Goal: Obtain resource: Obtain resource

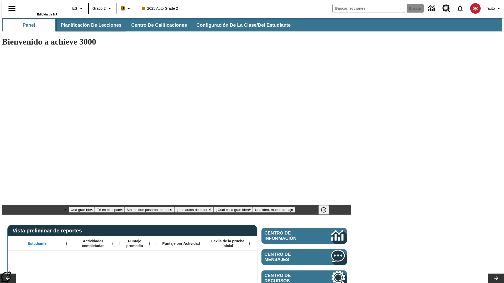
click at [88, 25] on span "Planificación de lecciones" at bounding box center [91, 25] width 61 height 6
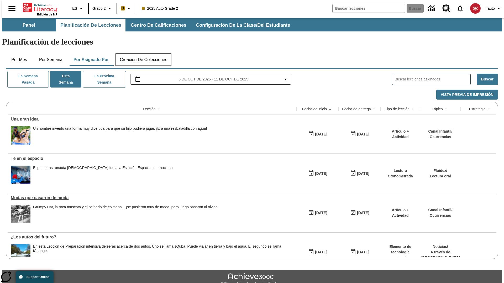
click at [142, 54] on button "Creación de colecciones" at bounding box center [143, 60] width 56 height 13
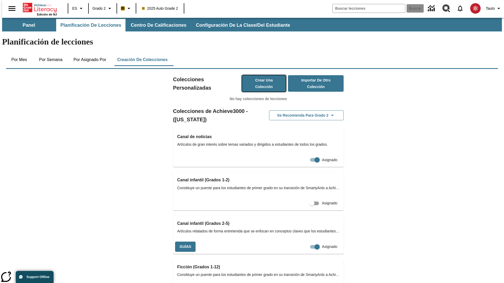
click at [258, 75] on button "Crear una colección" at bounding box center [264, 83] width 44 height 17
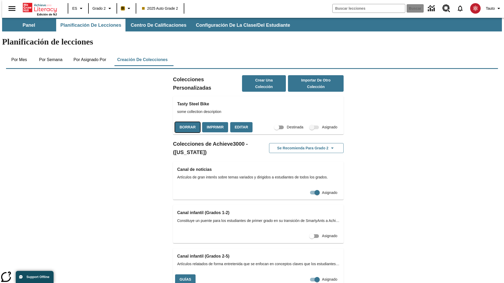
click at [187, 122] on button "Borrar" at bounding box center [187, 127] width 25 height 10
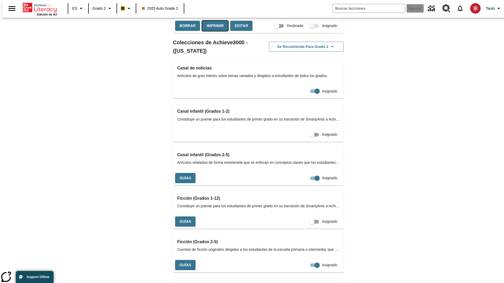
click at [214, 31] on button "Imprimir" at bounding box center [215, 26] width 26 height 10
